Goal: Browse casually: Explore the website without a specific task or goal

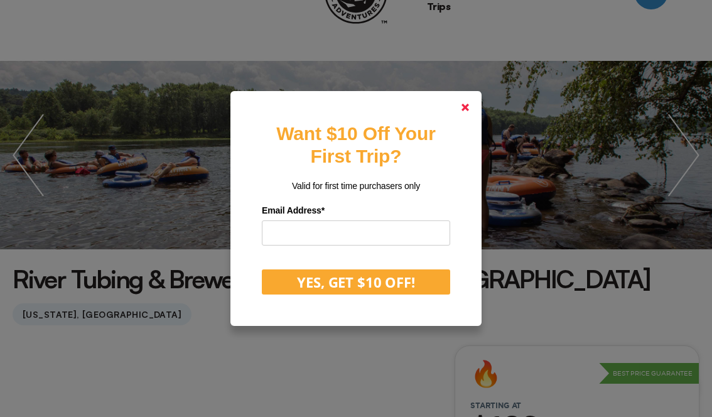
click at [463, 109] on polygon at bounding box center [465, 108] width 8 height 8
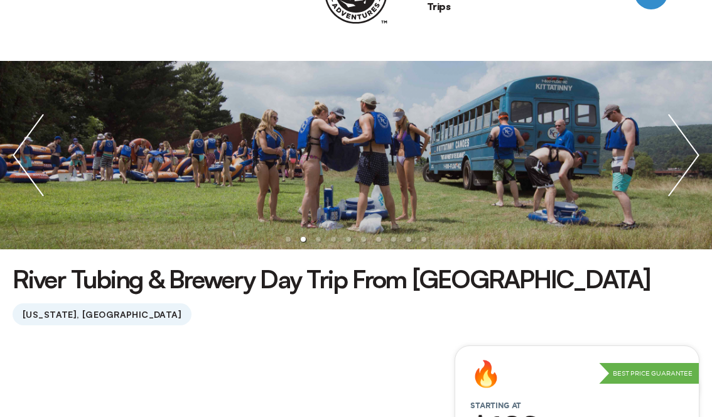
click at [693, 161] on img "next slide / item" at bounding box center [683, 155] width 56 height 188
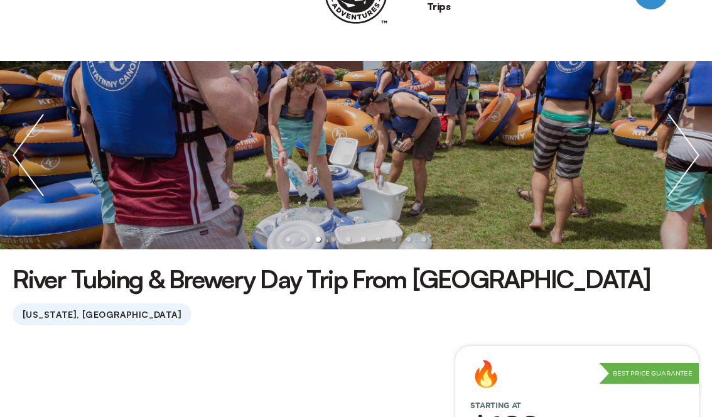
click at [693, 161] on img "next slide / item" at bounding box center [683, 155] width 56 height 188
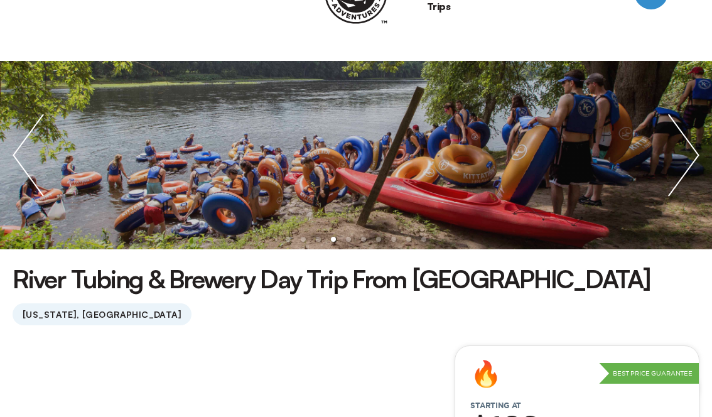
click at [693, 161] on img "next slide / item" at bounding box center [683, 155] width 56 height 188
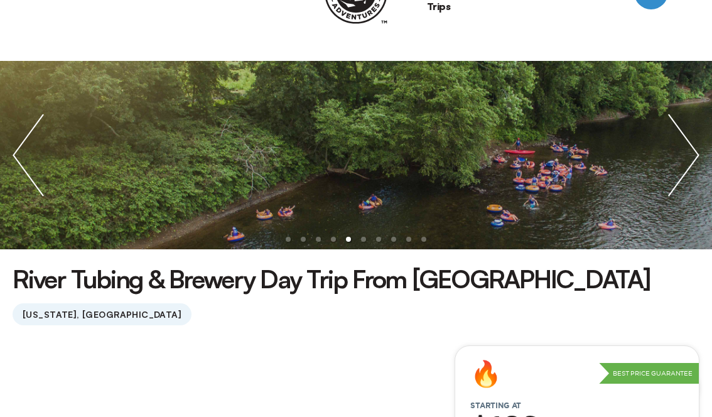
click at [692, 161] on img "next slide / item" at bounding box center [683, 155] width 56 height 188
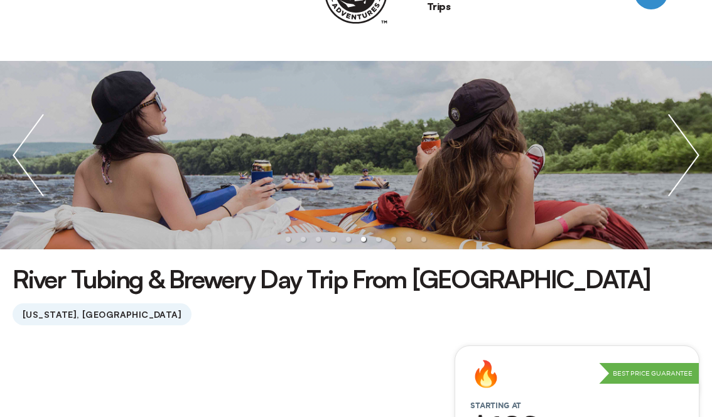
click at [692, 161] on img "next slide / item" at bounding box center [683, 155] width 56 height 188
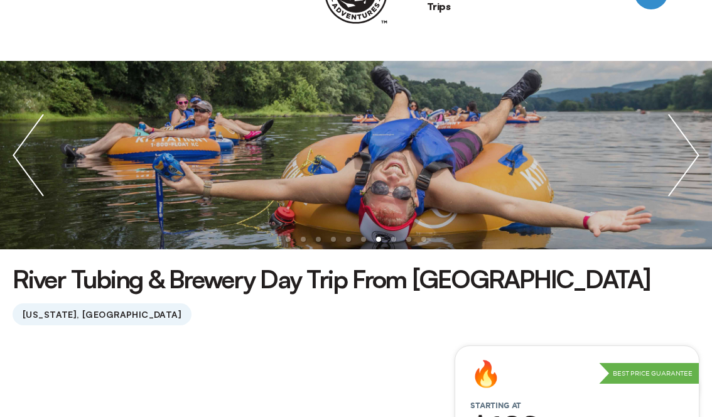
click at [692, 161] on img "next slide / item" at bounding box center [683, 155] width 56 height 188
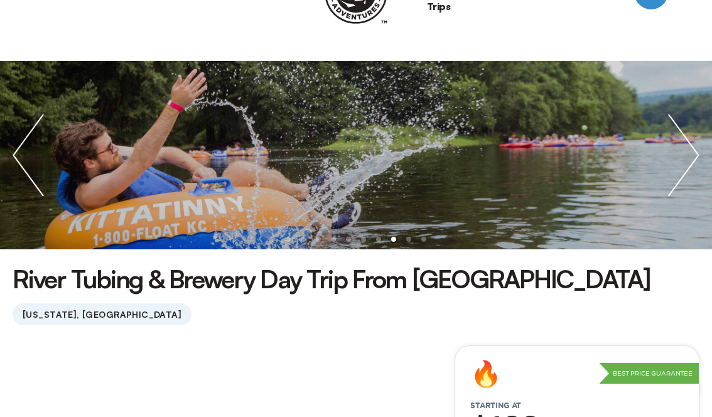
click at [692, 161] on img "next slide / item" at bounding box center [683, 155] width 56 height 188
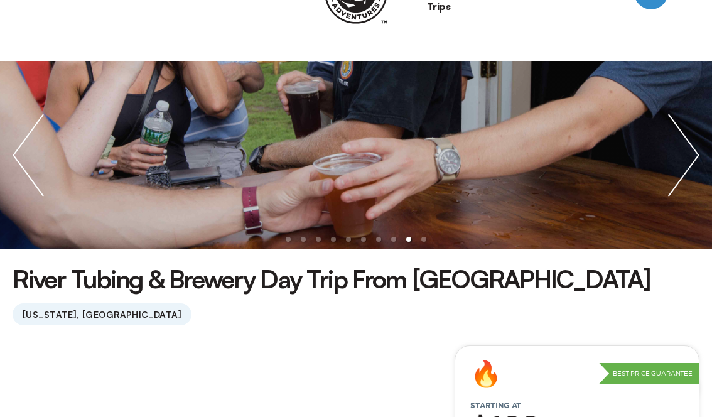
click at [692, 161] on img "next slide / item" at bounding box center [683, 155] width 56 height 188
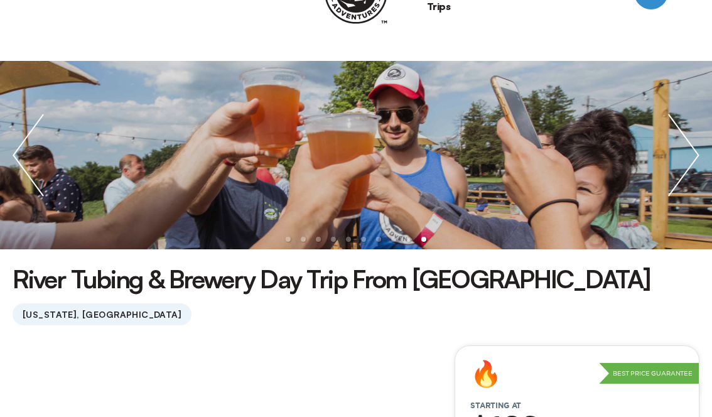
click at [692, 161] on img "next slide / item" at bounding box center [683, 155] width 56 height 188
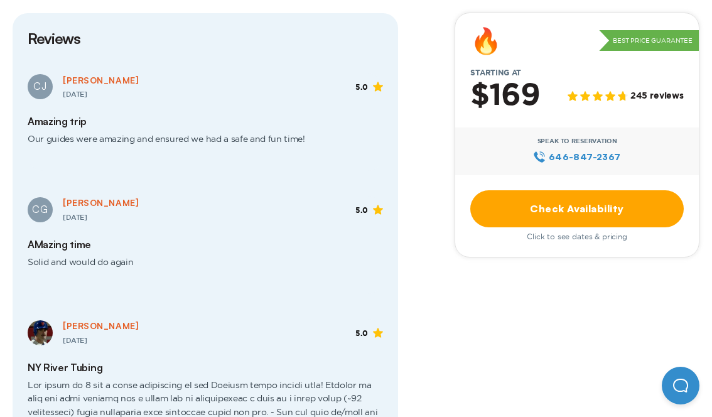
scroll to position [1808, 0]
